Goal: Task Accomplishment & Management: Complete application form

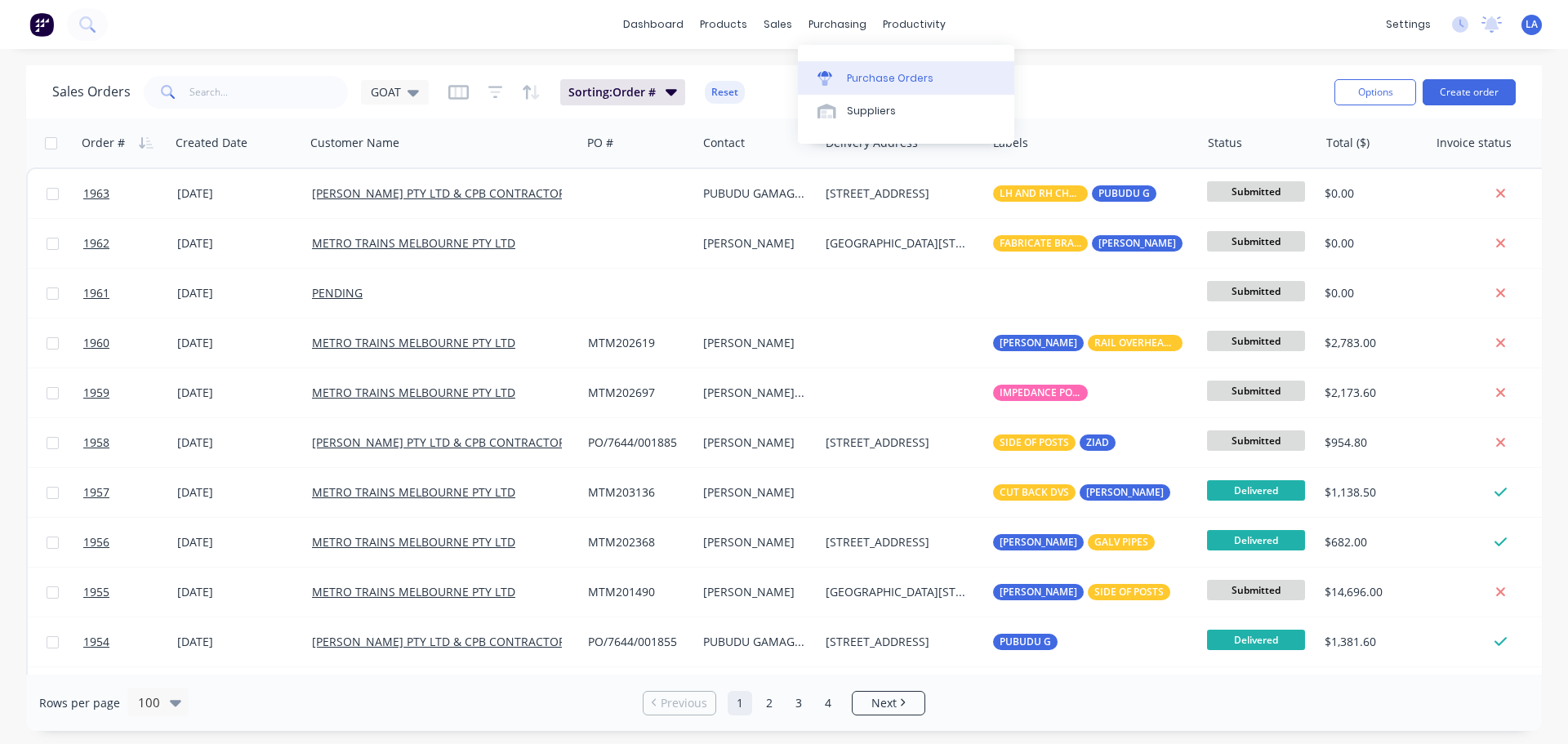
click at [834, 70] on link "Purchase Orders" at bounding box center [906, 77] width 216 height 32
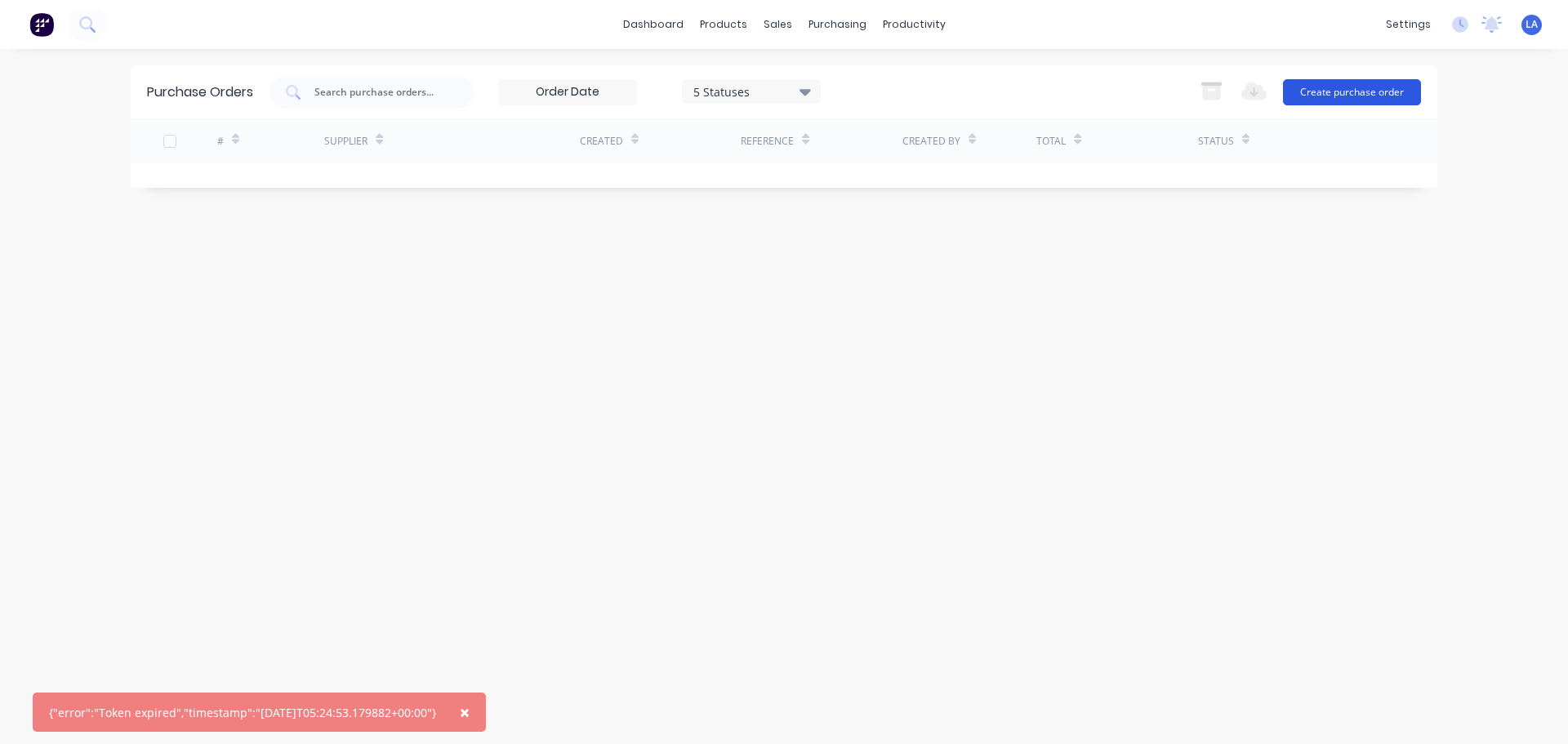
click at [1328, 85] on button "Create purchase order" at bounding box center [1353, 91] width 138 height 26
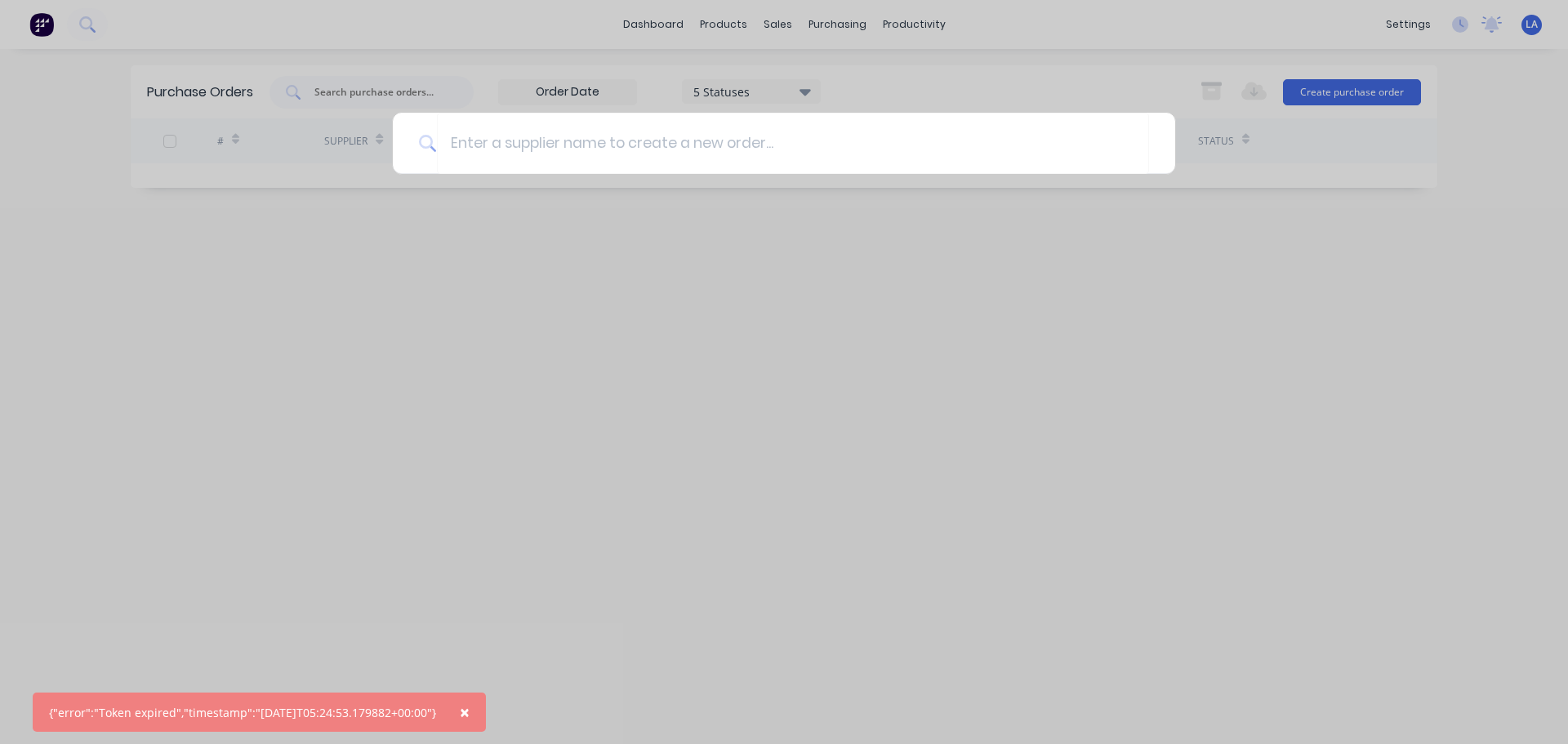
click at [363, 252] on div at bounding box center [784, 372] width 1568 height 744
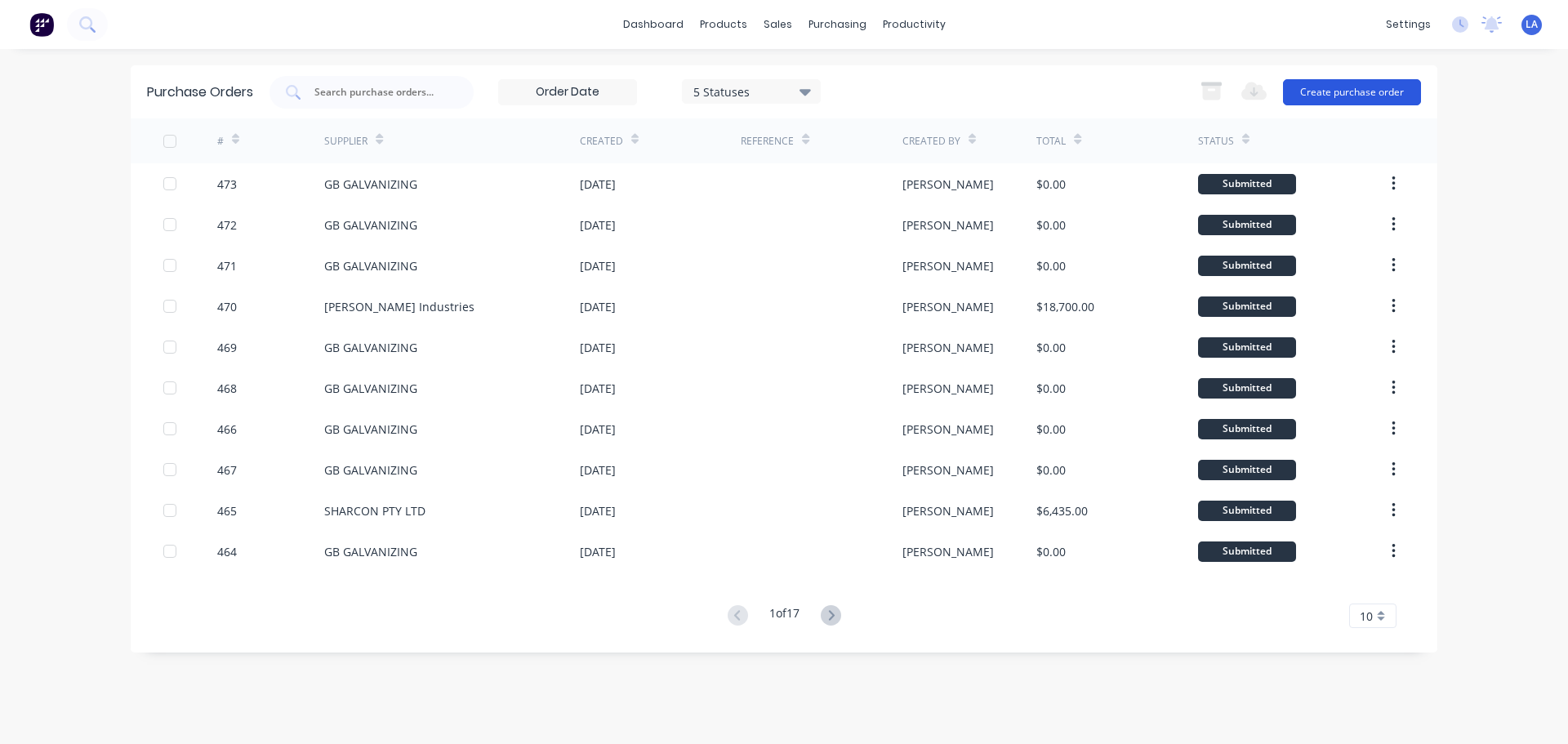
click at [1335, 94] on button "Create purchase order" at bounding box center [1353, 91] width 138 height 26
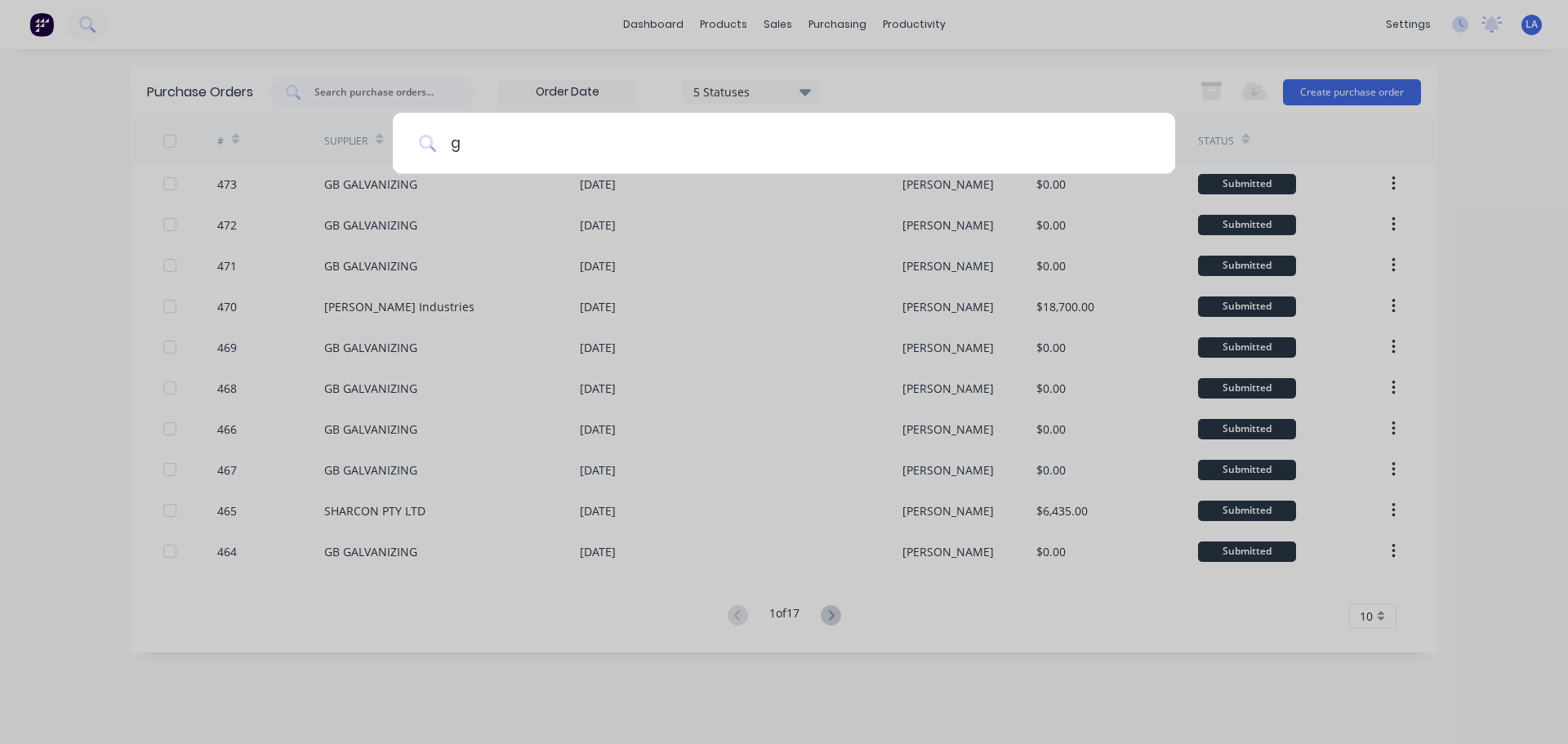
type input "gb"
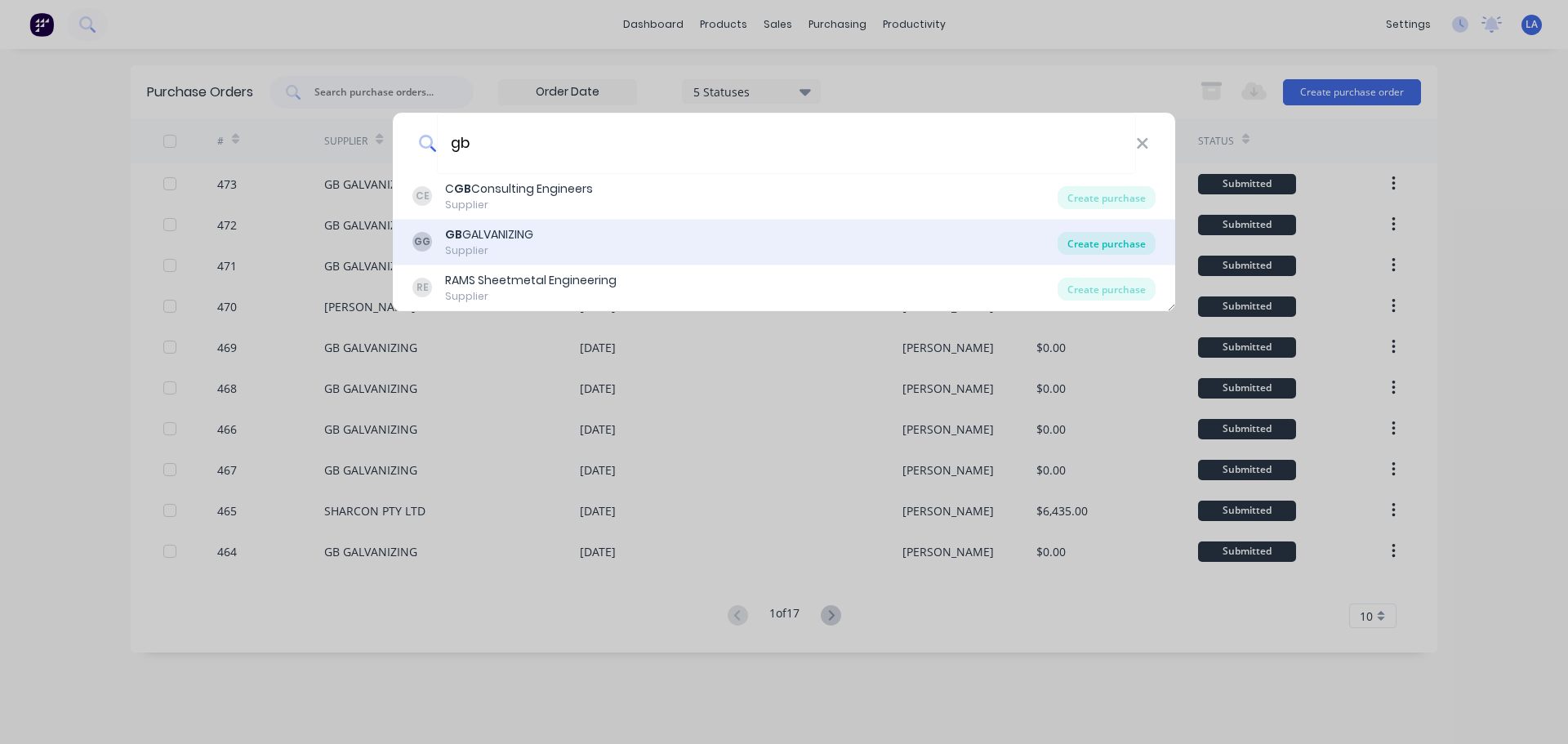
click at [1083, 236] on div "Create purchase" at bounding box center [1107, 244] width 98 height 23
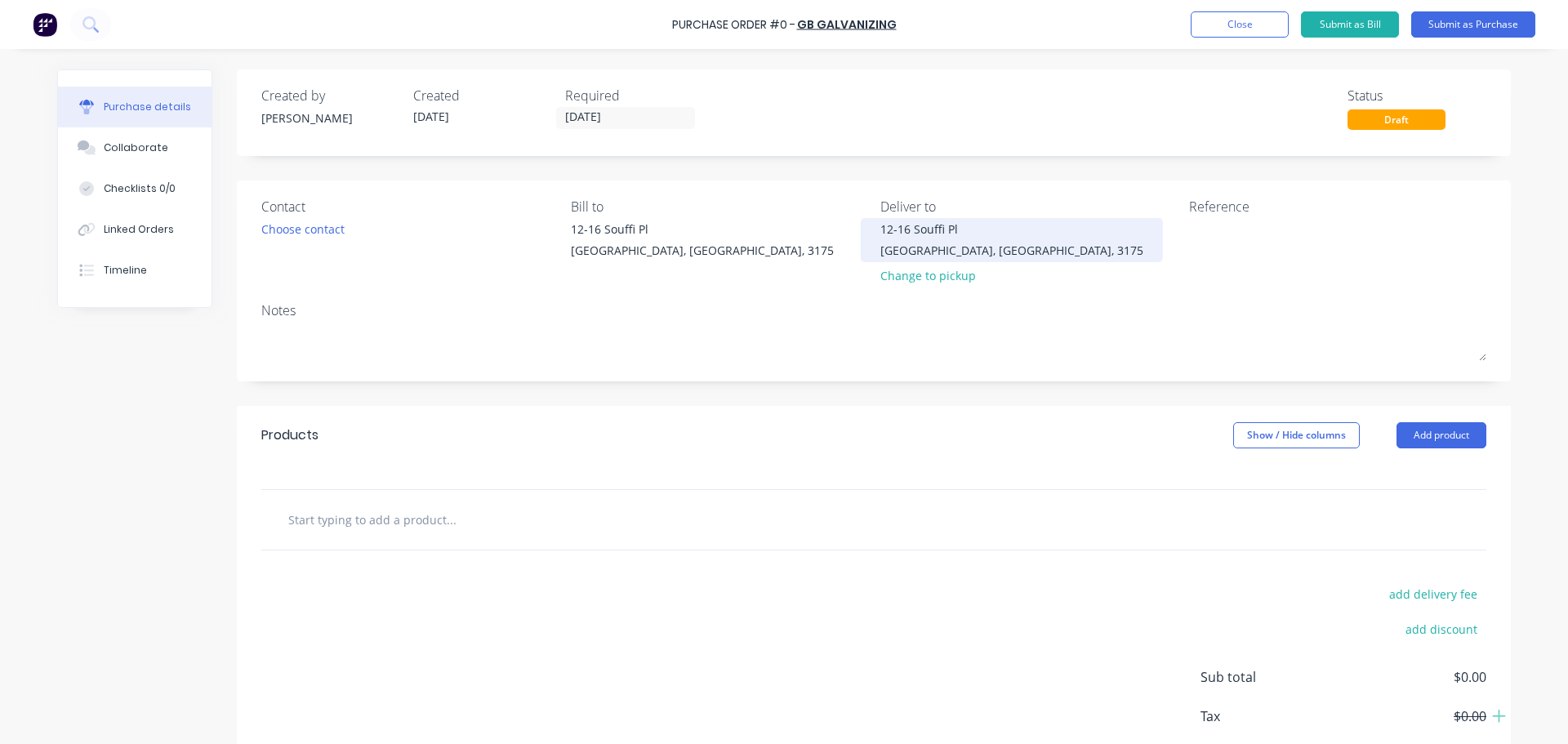
click at [922, 243] on div "Dandenong South, Victoria, 3175" at bounding box center [1012, 250] width 263 height 17
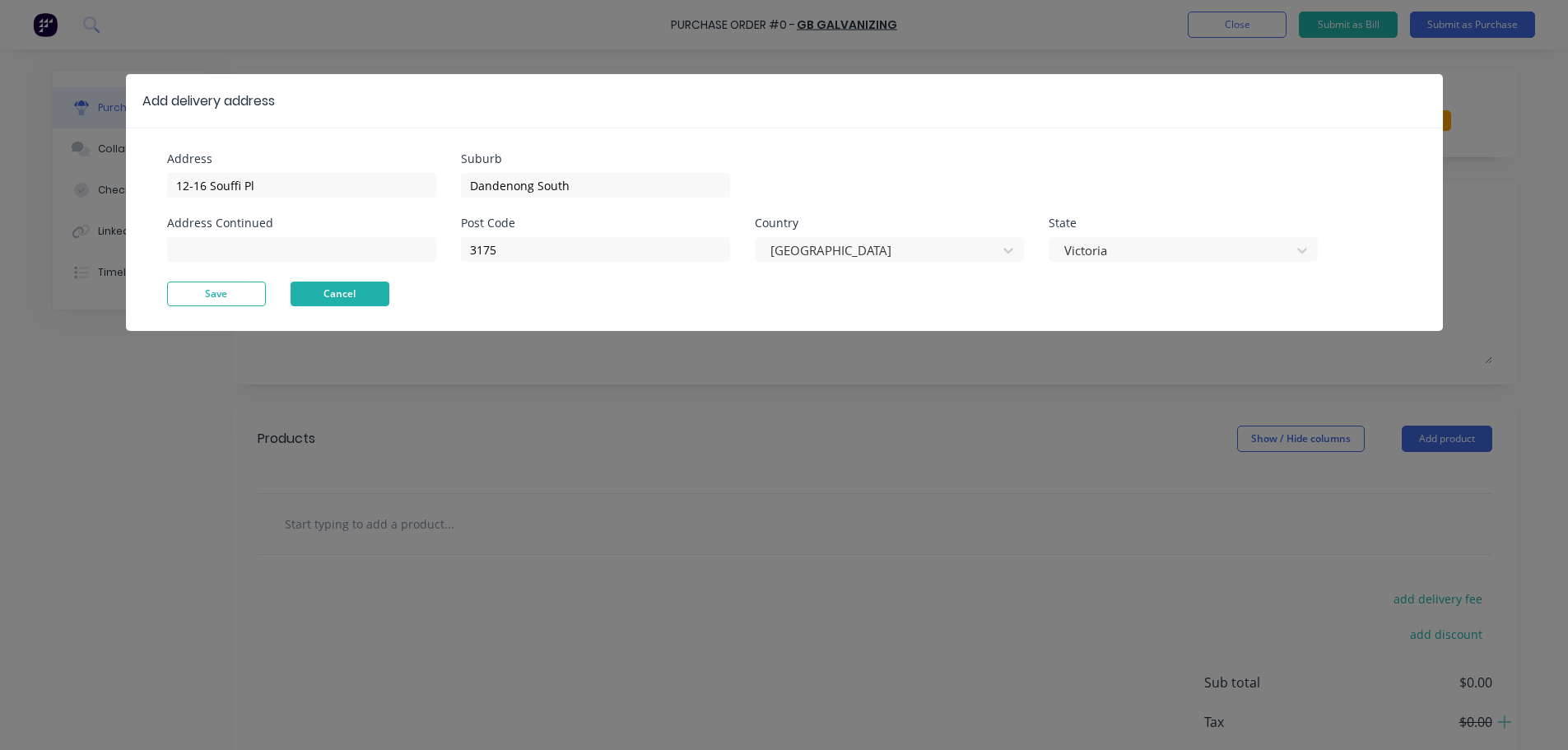
click at [358, 293] on button "Cancel" at bounding box center [340, 293] width 99 height 24
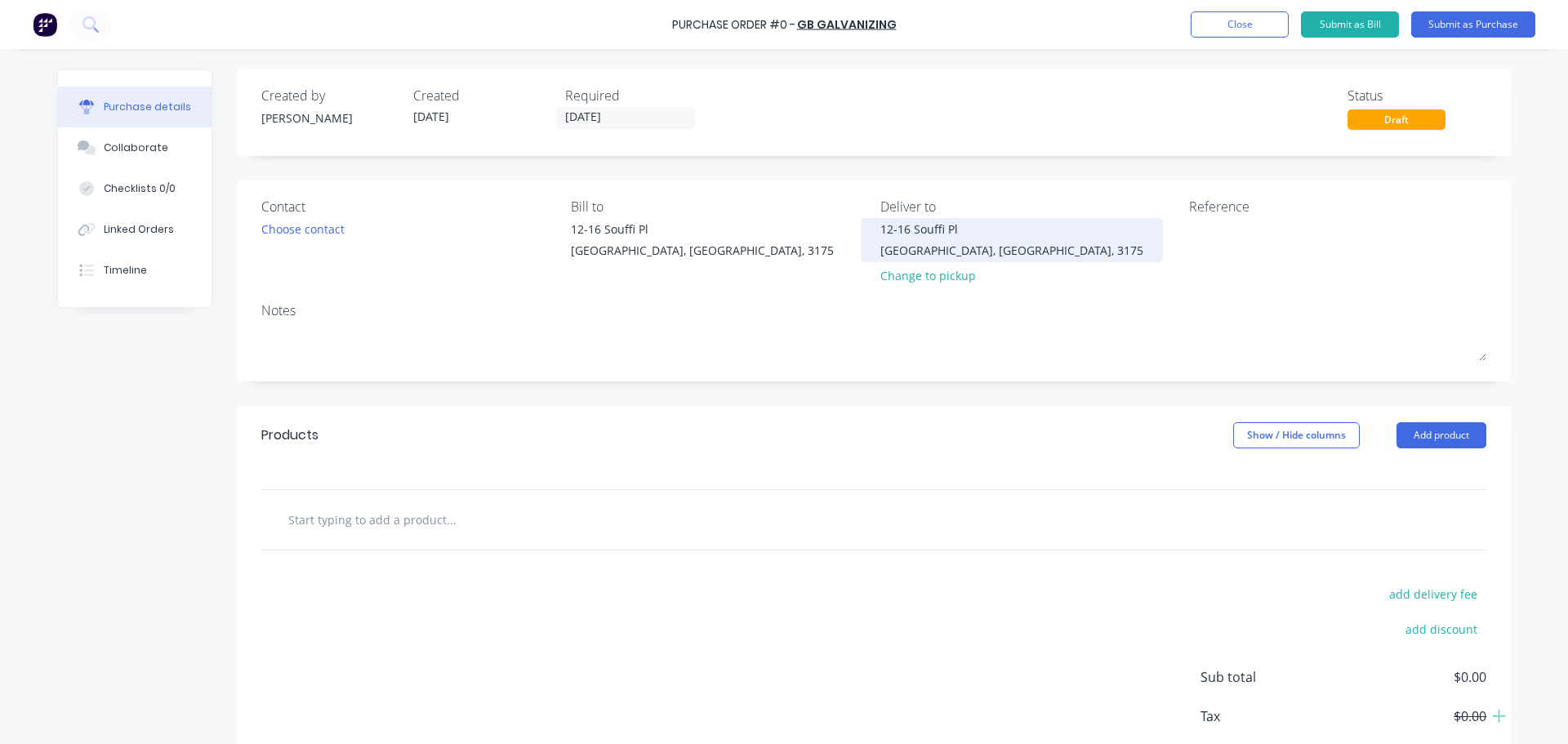
click at [913, 258] on div "Dandenong South, Victoria, 3175" at bounding box center [1012, 250] width 263 height 17
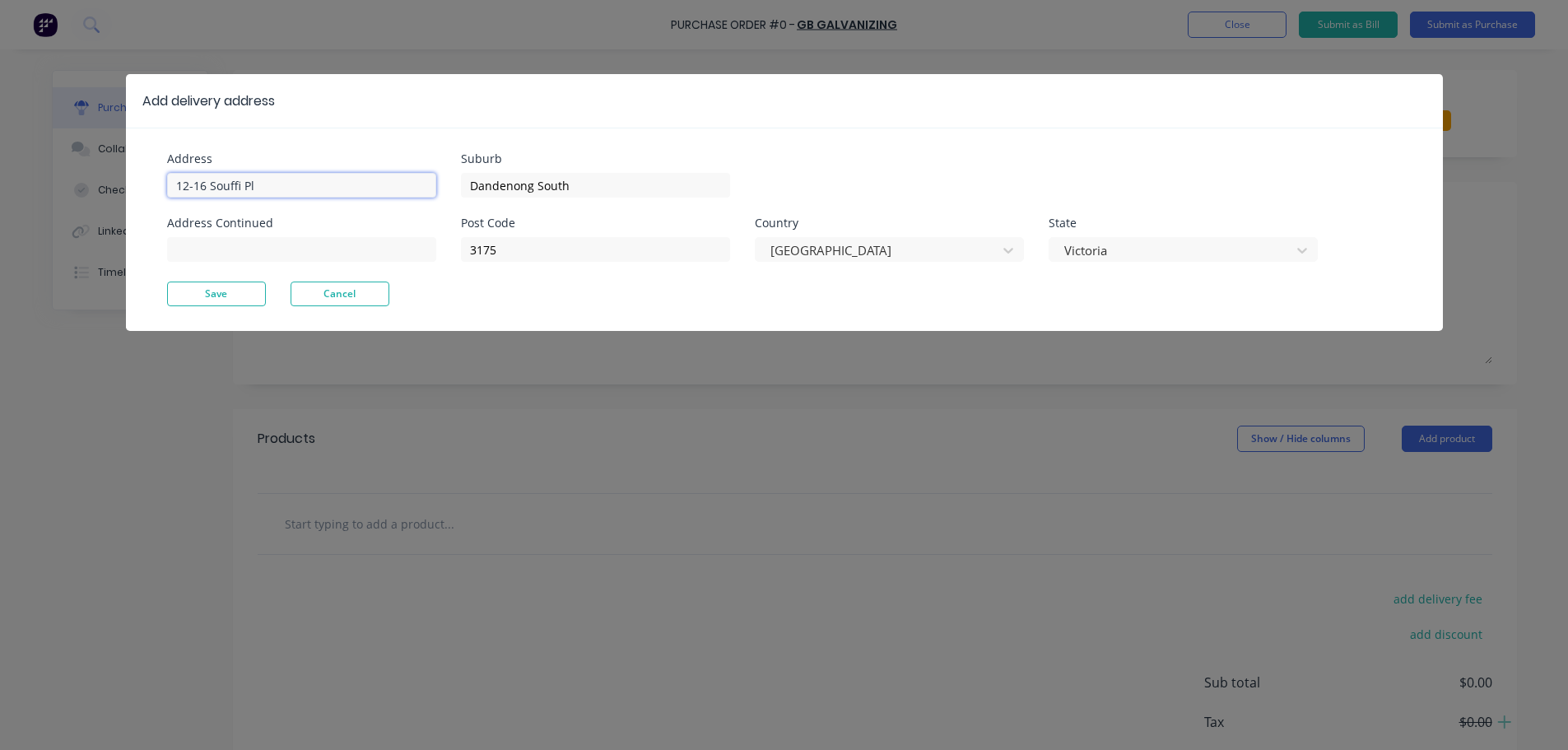
click at [343, 189] on input "12-16 Souffi Pl" at bounding box center [301, 184] width 269 height 24
type input "N"
type input "Newport"
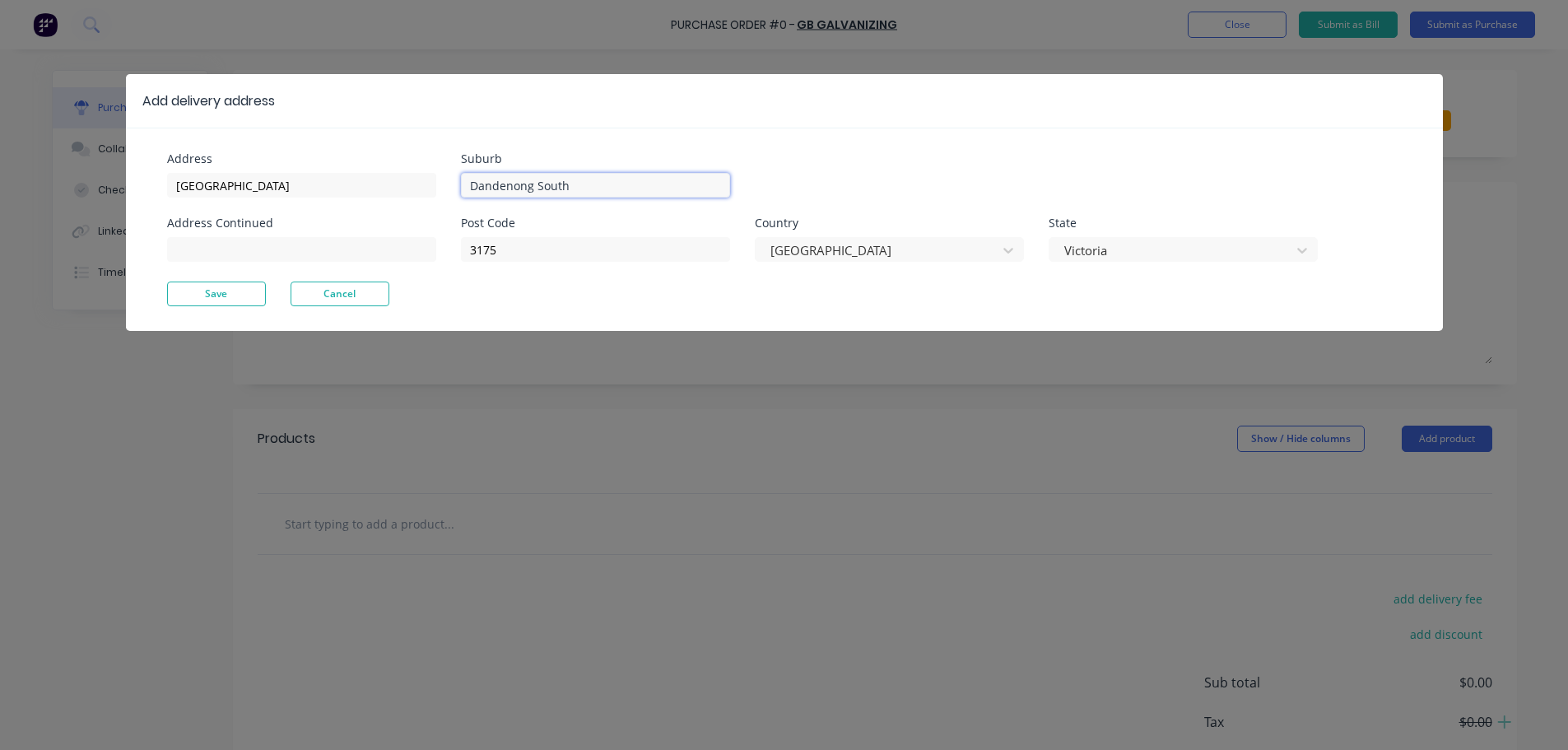
click at [510, 175] on input "Dandenong South" at bounding box center [595, 184] width 269 height 24
click at [511, 175] on input "Dandenong South" at bounding box center [595, 184] width 269 height 24
click at [512, 175] on input "Dandenong South" at bounding box center [595, 184] width 269 height 24
click at [527, 247] on input "3175" at bounding box center [595, 249] width 269 height 24
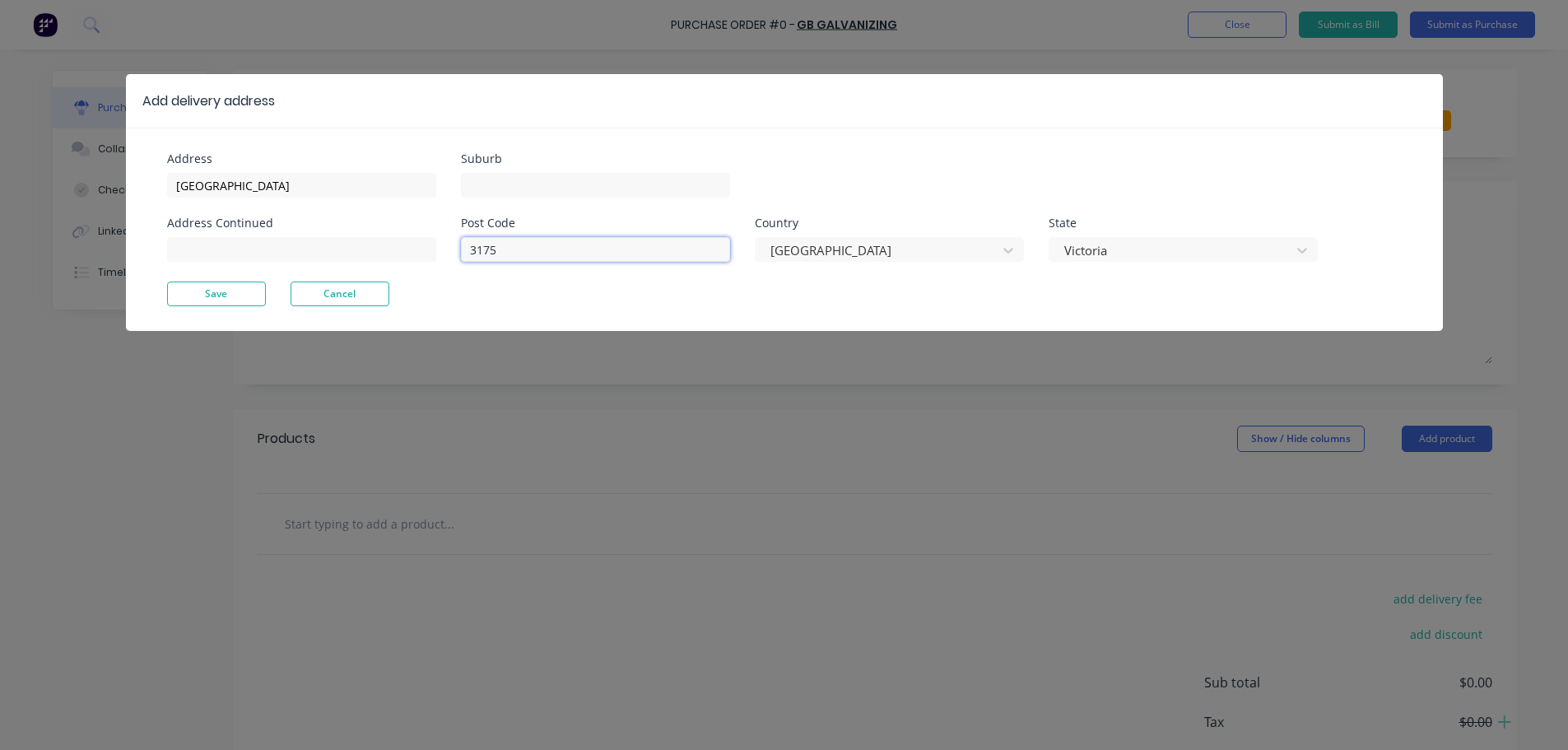
click at [527, 247] on input "3175" at bounding box center [595, 249] width 269 height 24
click at [253, 303] on button "Save" at bounding box center [216, 293] width 99 height 24
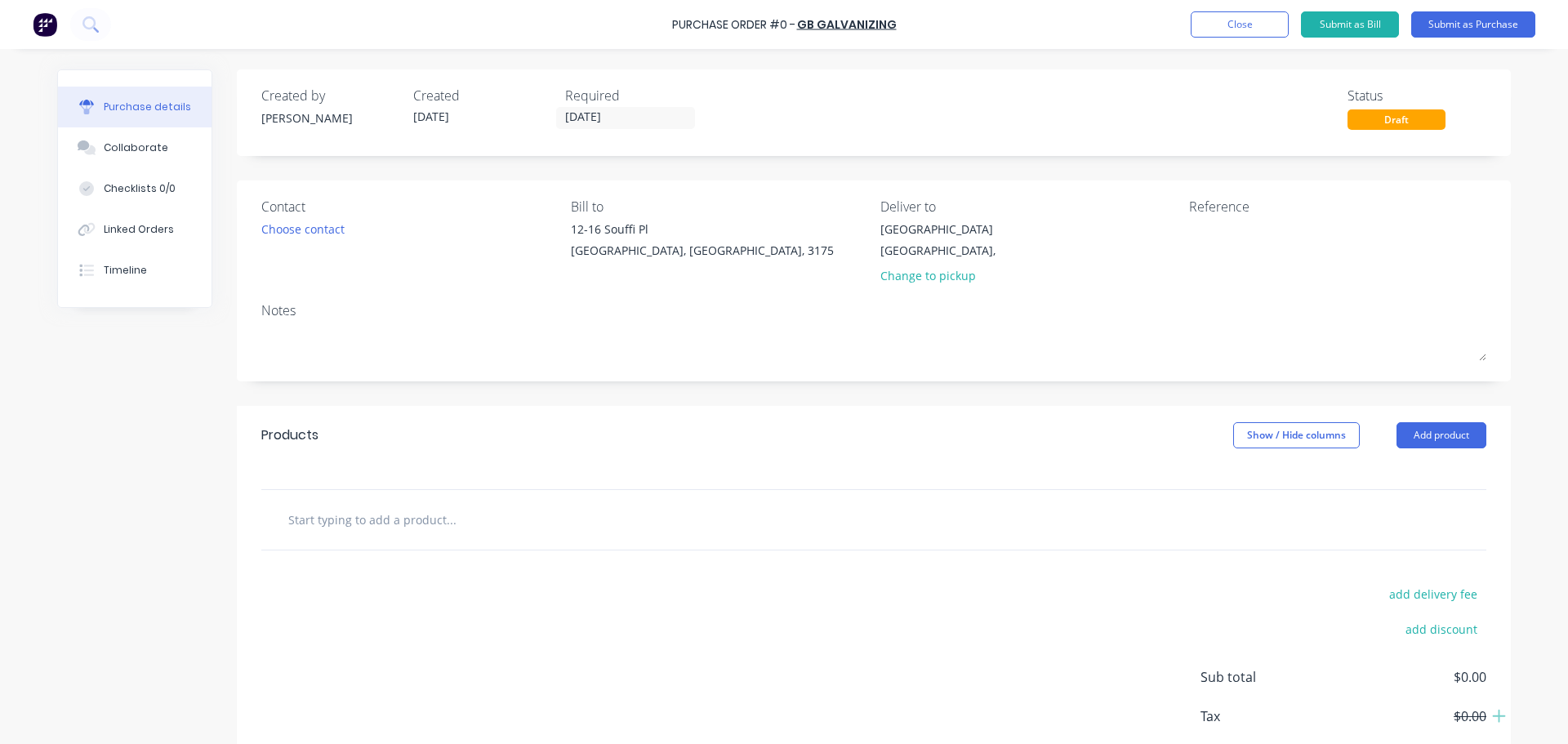
click at [452, 528] on input "text" at bounding box center [451, 519] width 327 height 32
type input "300 PFC Boxed beam x 5500mm"
click at [471, 574] on button "Add 300 PFC Boxed beam x 5500mm to order" at bounding box center [540, 581] width 491 height 52
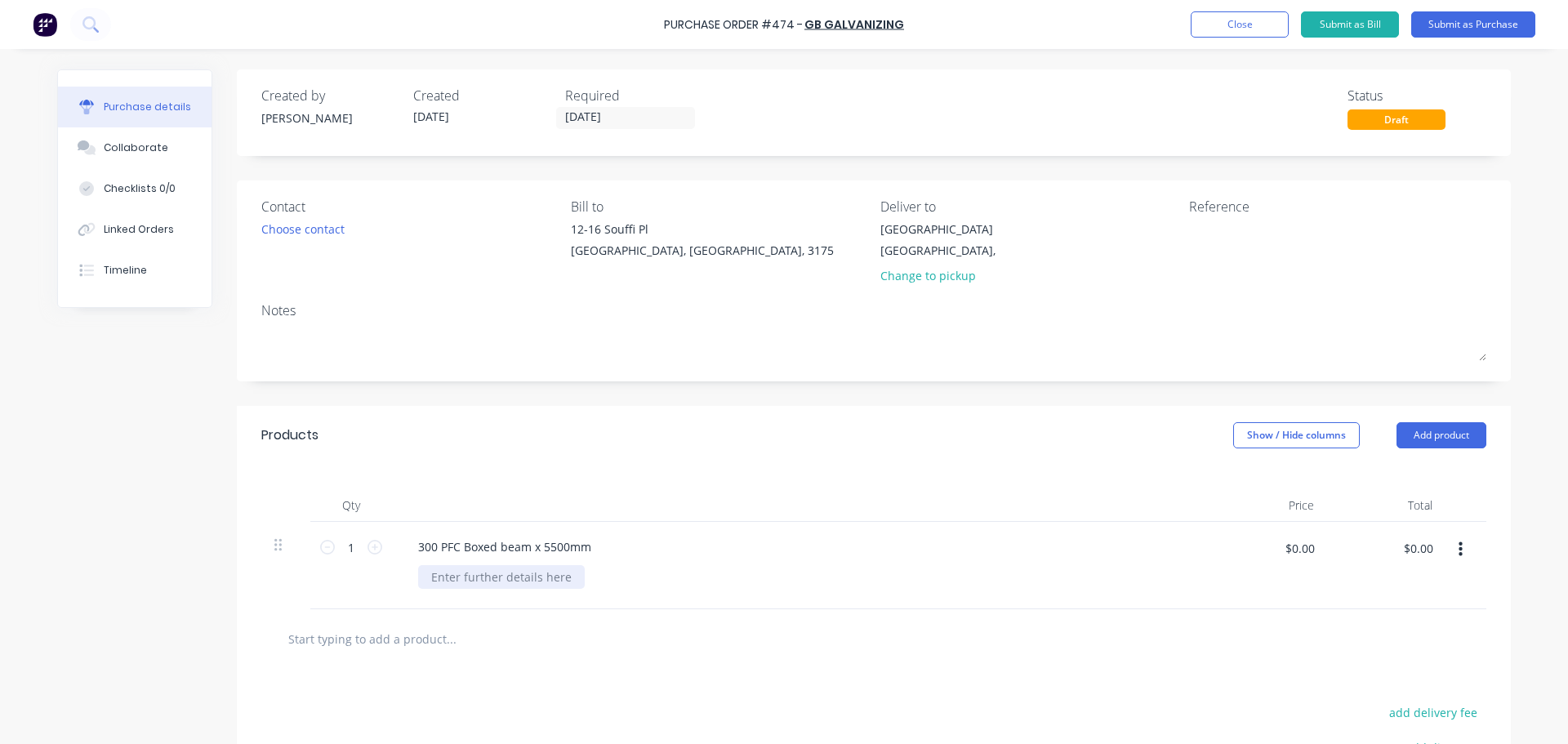
click at [466, 573] on div at bounding box center [501, 577] width 166 height 23
click at [433, 625] on input "text" at bounding box center [451, 638] width 327 height 32
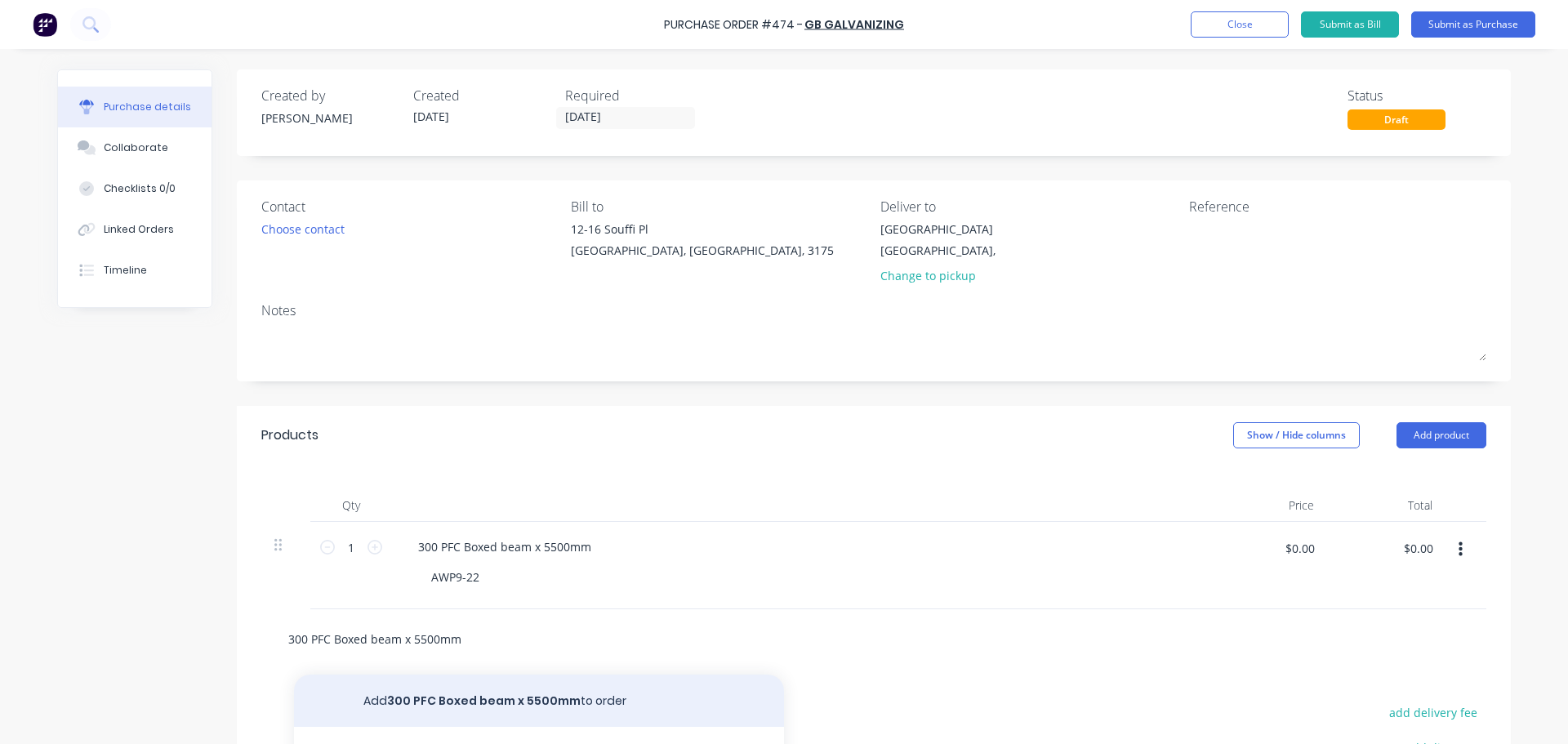
type input "300 PFC Boxed beam x 5500mm"
click at [457, 702] on button "Add 300 PFC Boxed beam x 5500mm to order" at bounding box center [540, 701] width 491 height 52
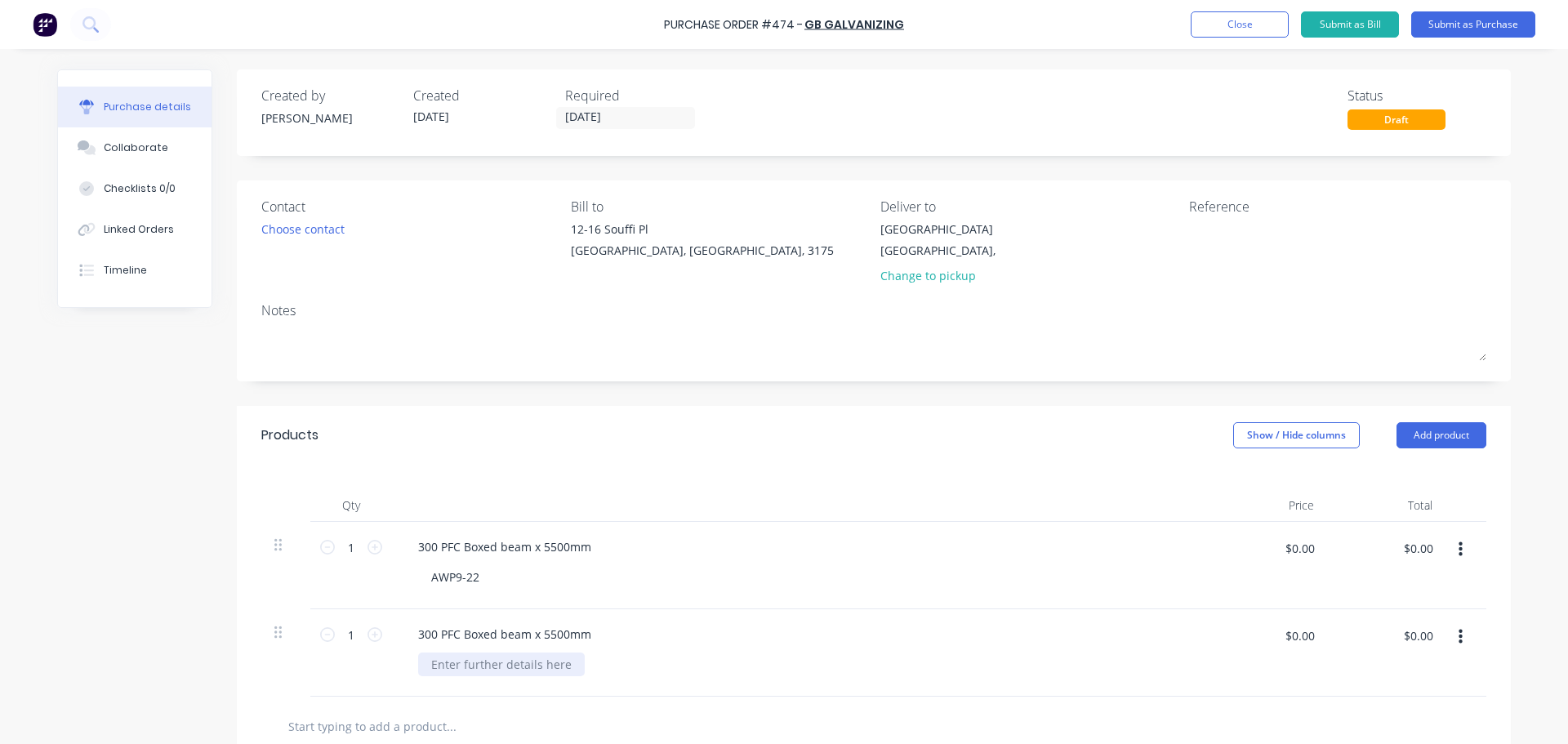
click at [446, 666] on div at bounding box center [501, 664] width 166 height 23
click at [555, 705] on div at bounding box center [874, 727] width 1225 height 60
click at [1431, 41] on div "Purchase Order #474 - GB GALVANIZING Add product Close Submit as Bill Submit as…" at bounding box center [784, 24] width 1568 height 49
click at [1450, 12] on button "Submit as Purchase" at bounding box center [1473, 24] width 124 height 26
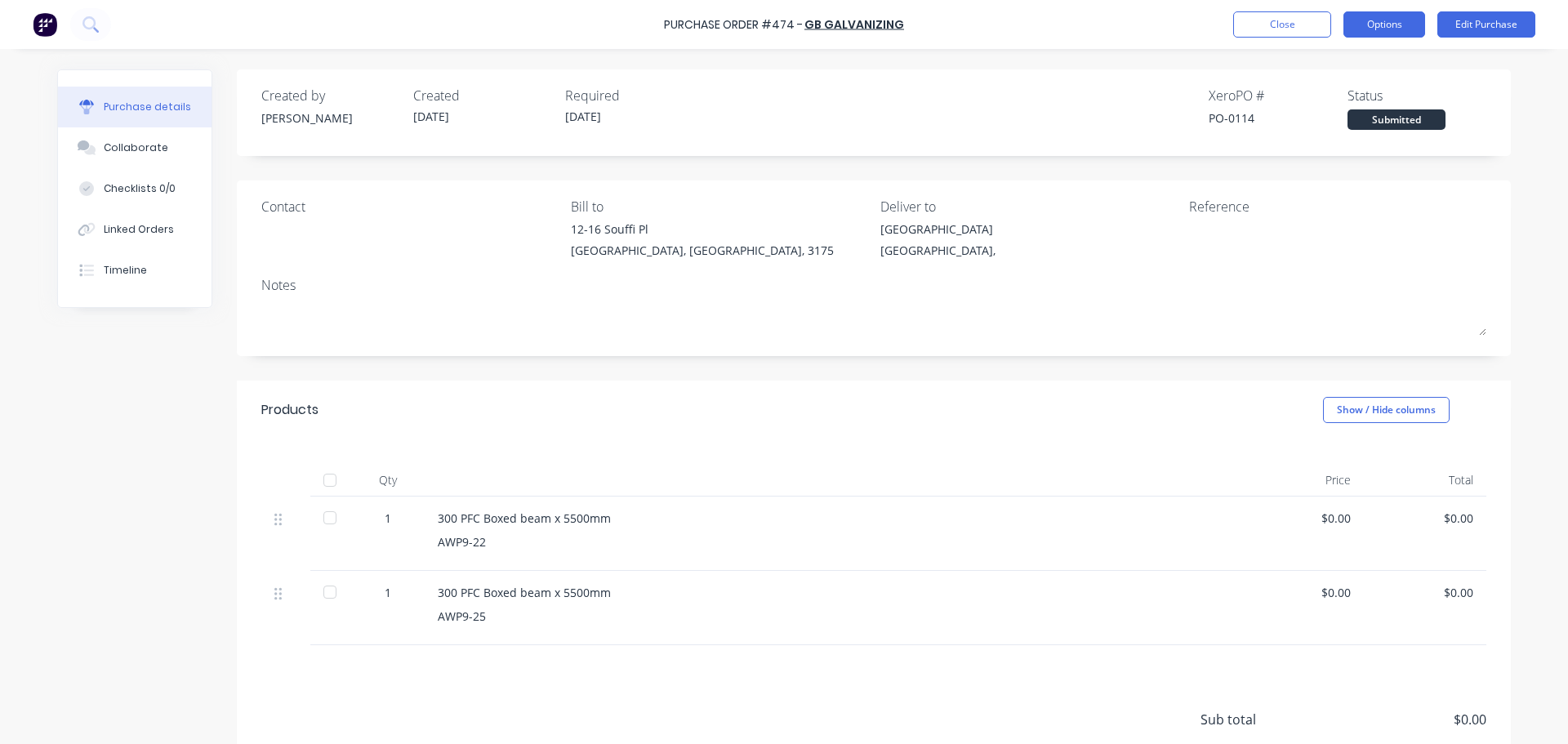
click at [1375, 30] on button "Options" at bounding box center [1384, 24] width 81 height 26
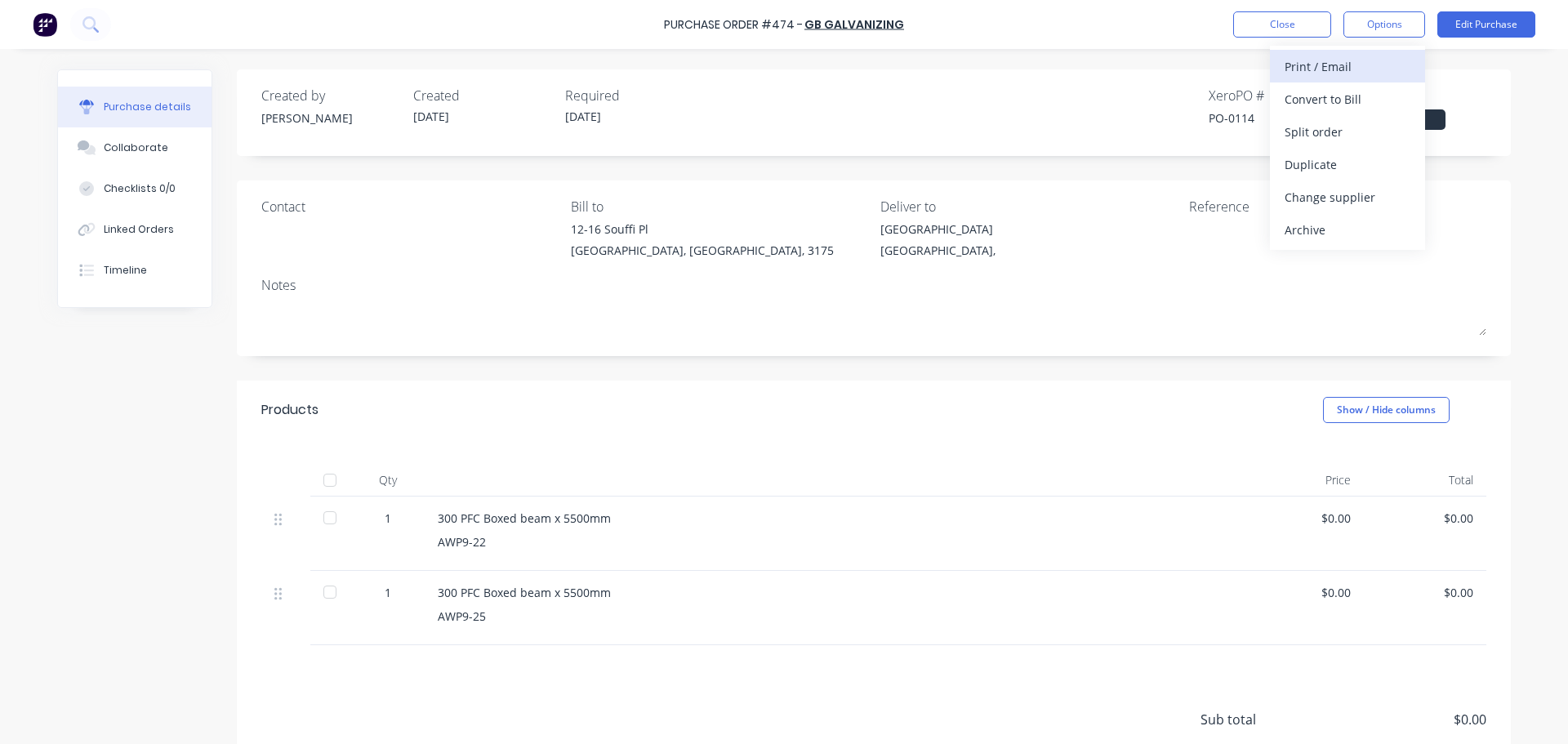
click at [1362, 65] on div "Print / Email" at bounding box center [1348, 67] width 126 height 23
click at [1351, 122] on div "Without pricing" at bounding box center [1348, 131] width 126 height 23
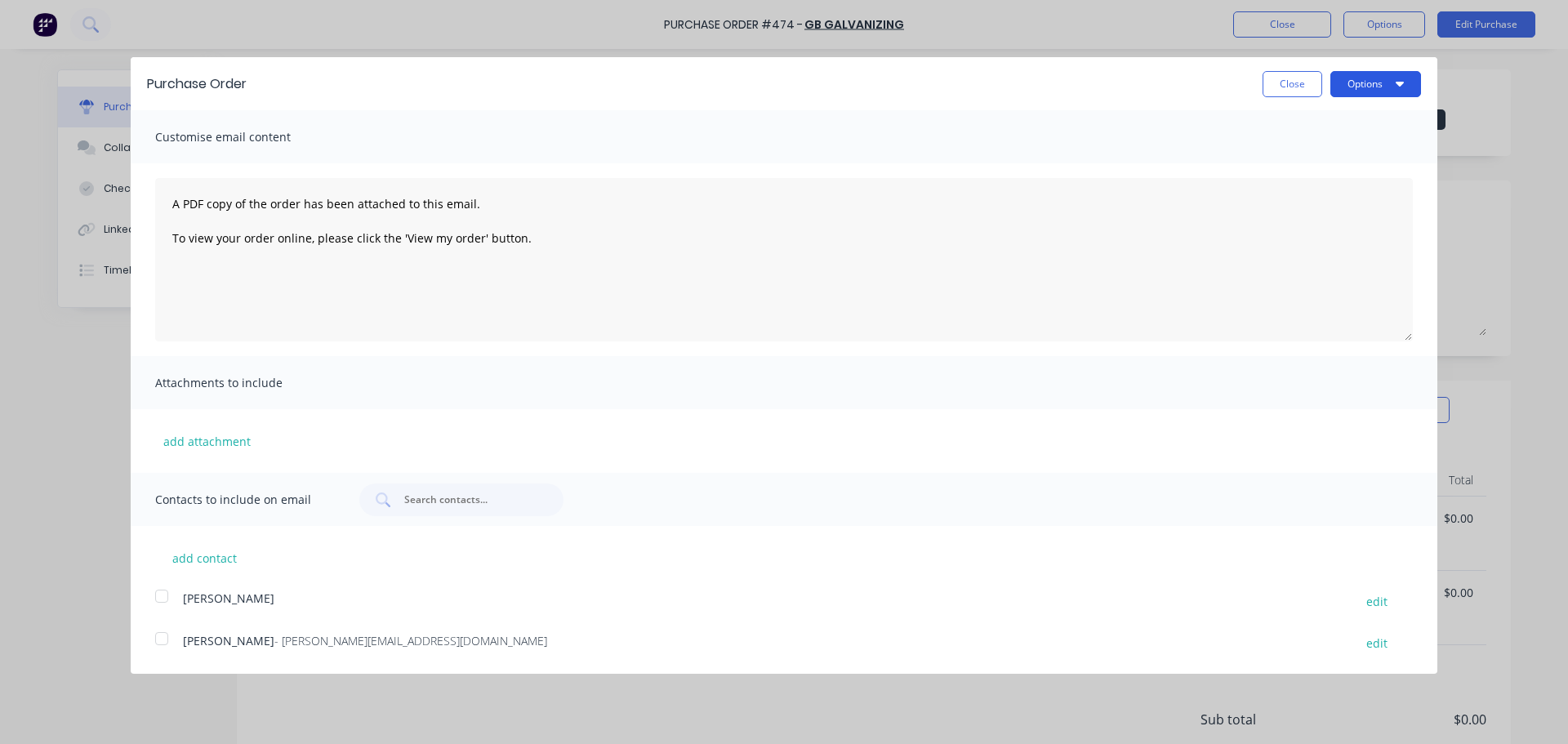
click at [1363, 91] on button "Options" at bounding box center [1376, 83] width 91 height 26
click at [1363, 121] on div "Print" at bounding box center [1344, 126] width 126 height 23
click at [1351, 125] on div "Print" at bounding box center [1344, 126] width 126 height 23
click at [1290, 130] on div "Print" at bounding box center [1344, 126] width 126 height 23
click at [1301, 140] on button "Print" at bounding box center [1344, 126] width 155 height 32
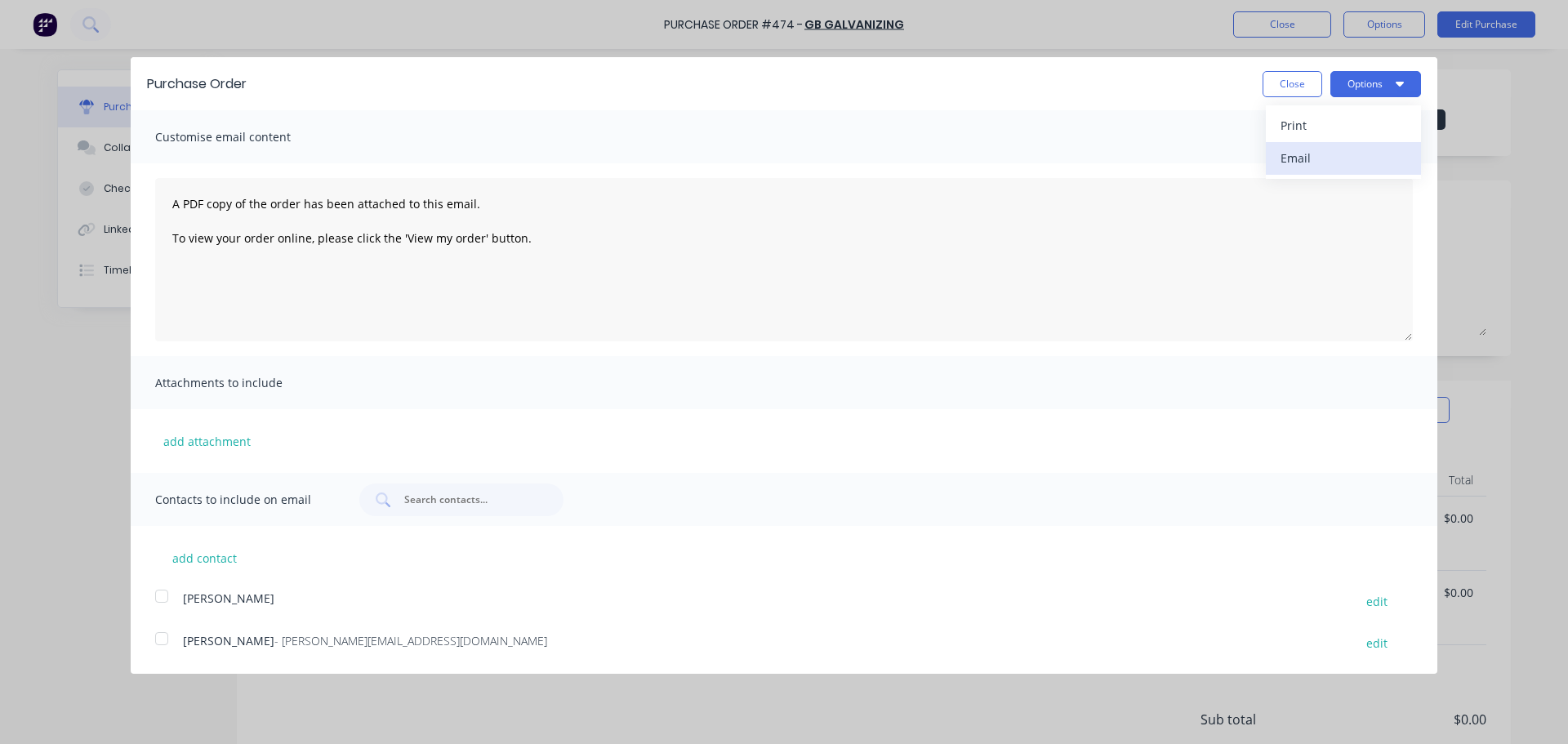
click at [1305, 155] on div "Email" at bounding box center [1344, 158] width 126 height 23
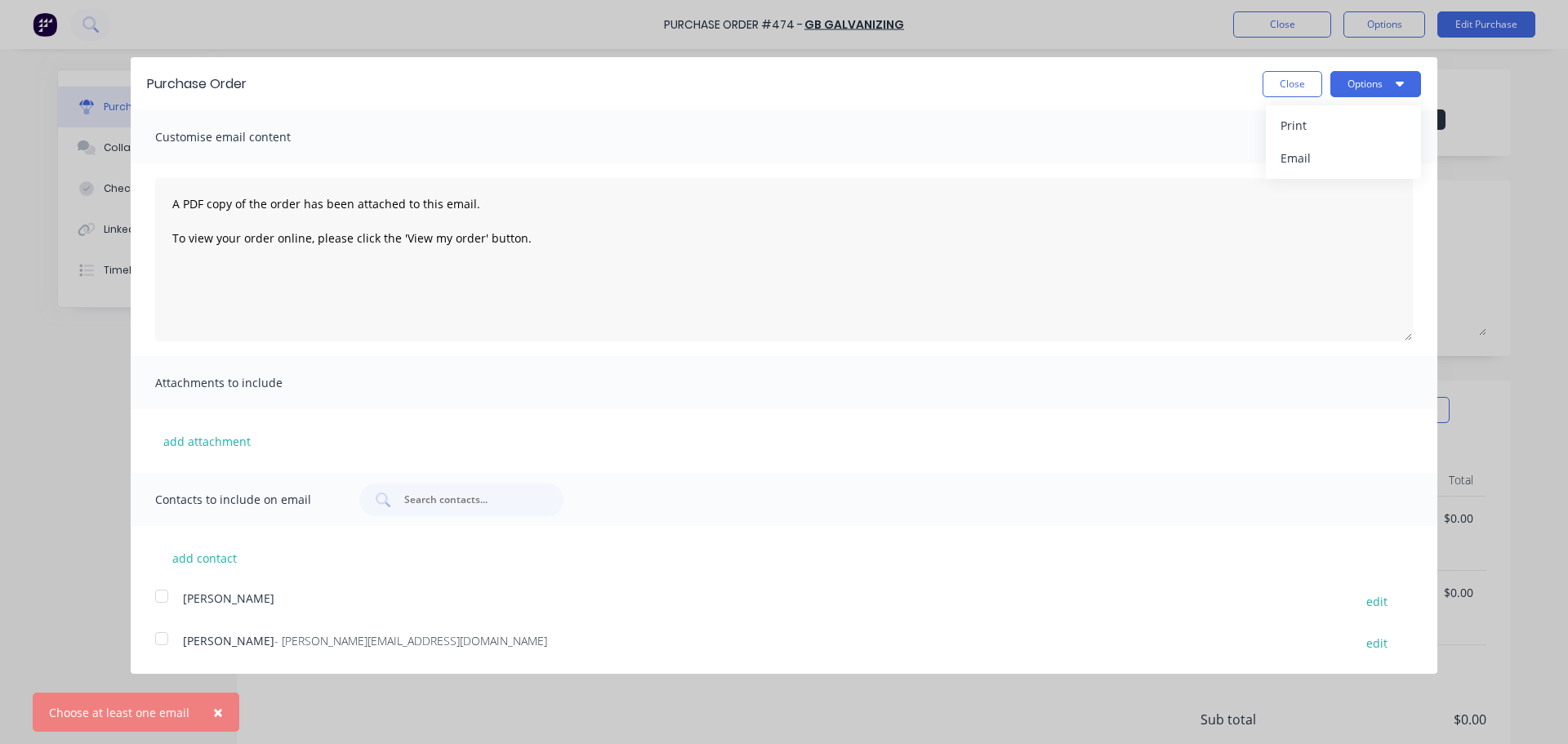
click at [310, 636] on span "- leon@onthe.net.au" at bounding box center [411, 640] width 273 height 16
click at [1361, 81] on button "Options" at bounding box center [1376, 83] width 91 height 26
click at [1324, 159] on div "Email" at bounding box center [1344, 158] width 126 height 23
